Goal: Task Accomplishment & Management: Use online tool/utility

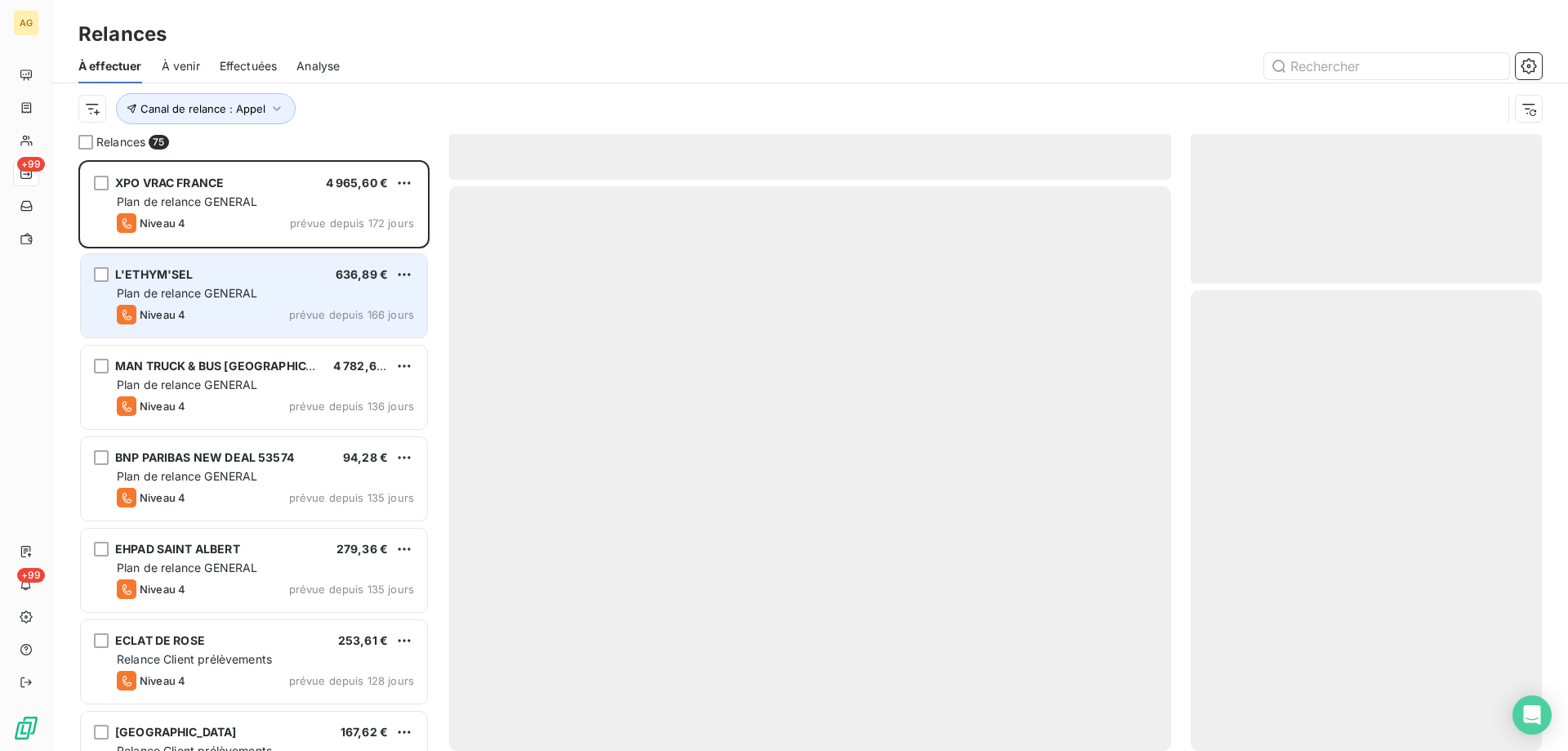
scroll to position [578, 339]
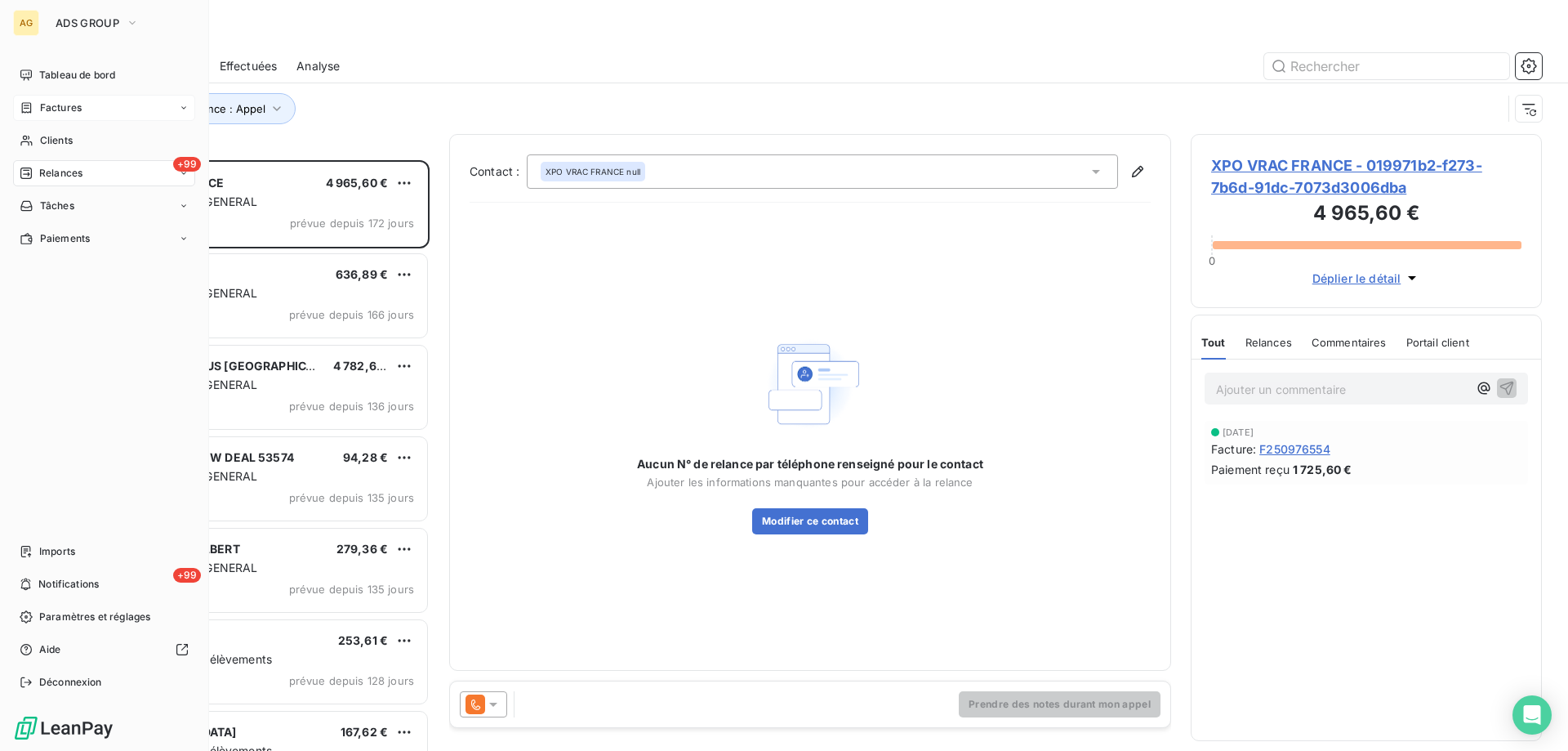
click at [60, 102] on span "Factures" at bounding box center [60, 107] width 41 height 15
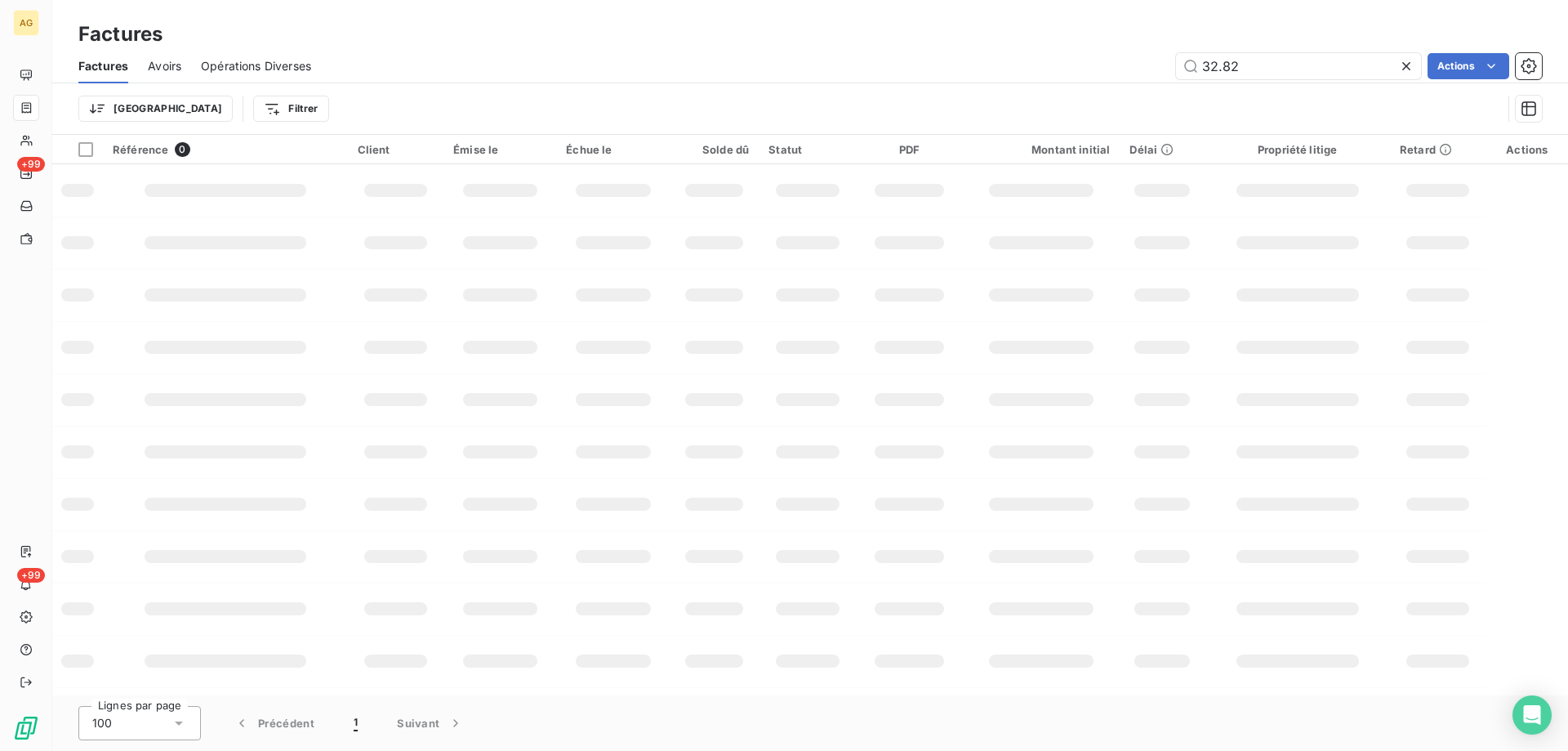
drag, startPoint x: 1256, startPoint y: 66, endPoint x: 1136, endPoint y: 68, distance: 120.0
click at [1136, 68] on div "32.82 Actions" at bounding box center [935, 66] width 1211 height 26
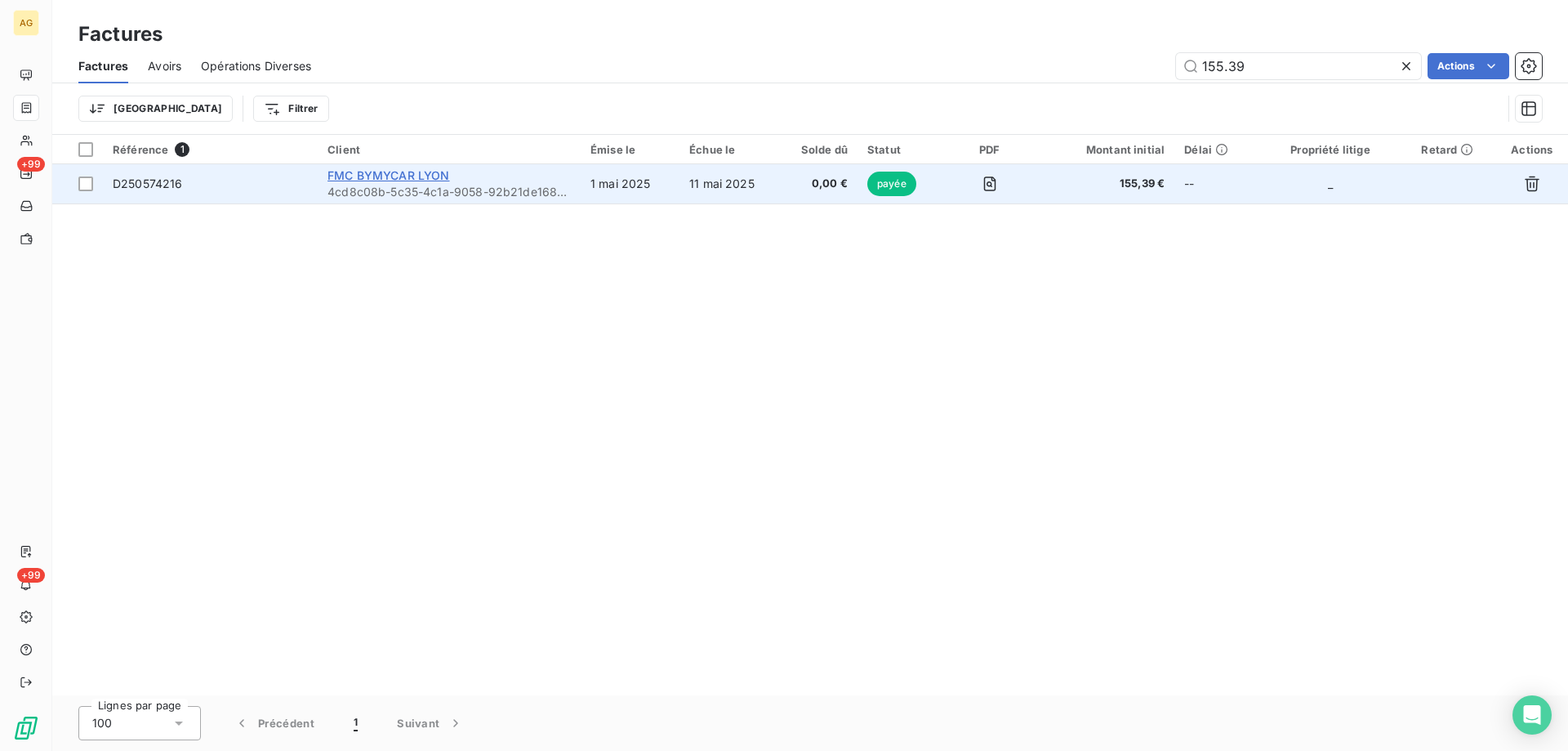
type input "155.39"
click at [370, 175] on span "FMC BYMYCAR LYON" at bounding box center [387, 175] width 122 height 14
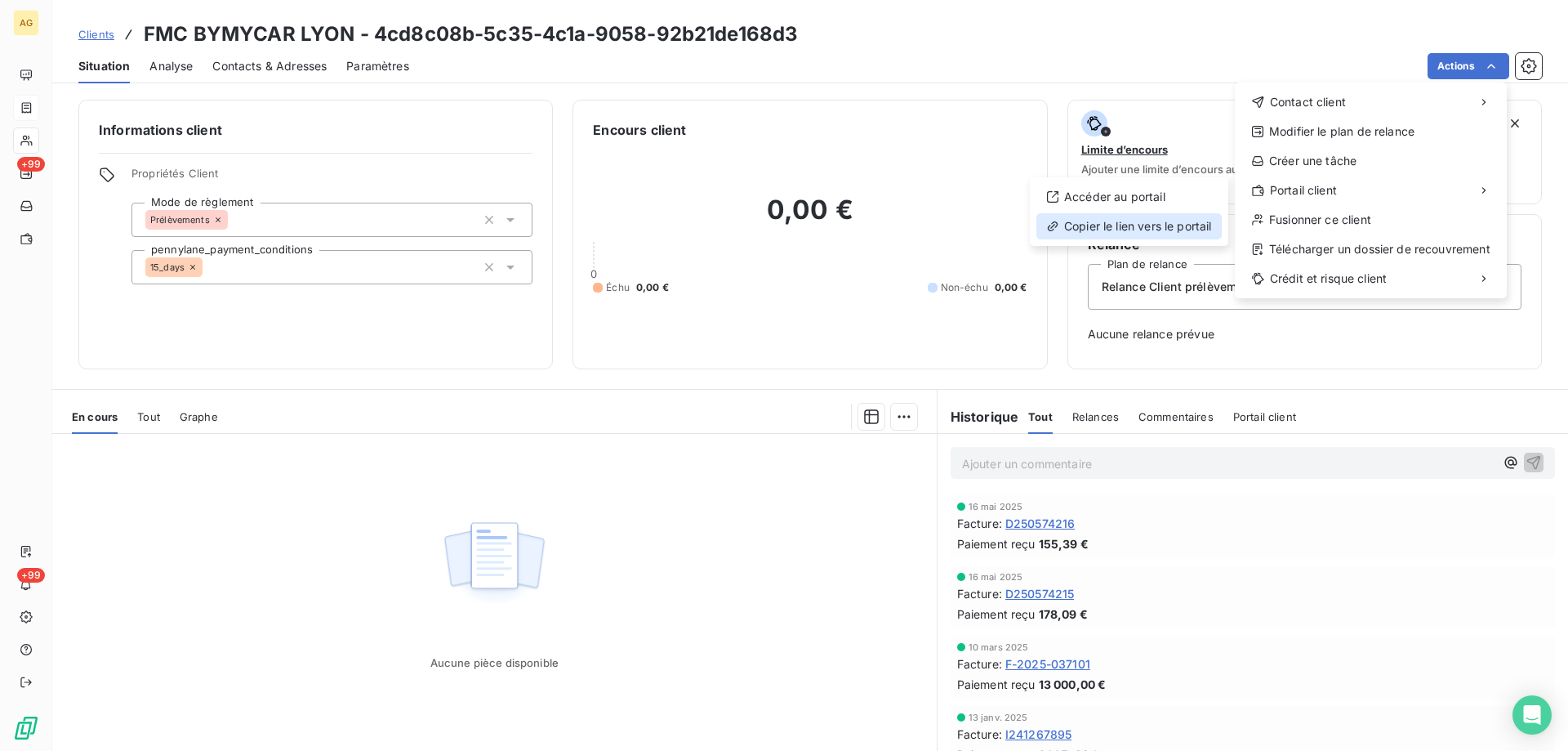
click at [1184, 222] on div "Copier le lien vers le portail" at bounding box center [1129, 226] width 186 height 26
